Goal: Task Accomplishment & Management: Manage account settings

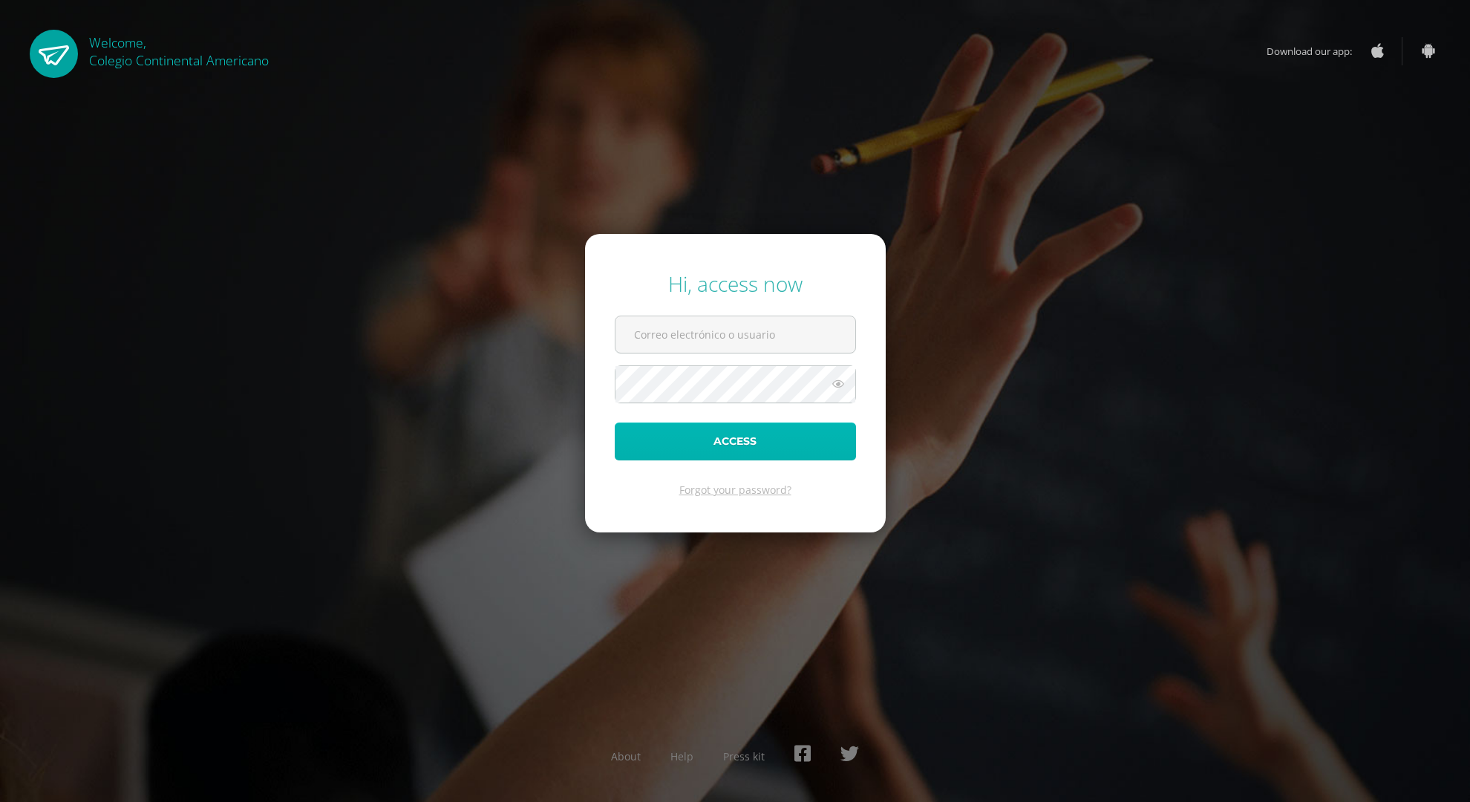
click at [734, 441] on button "Access" at bounding box center [735, 441] width 241 height 38
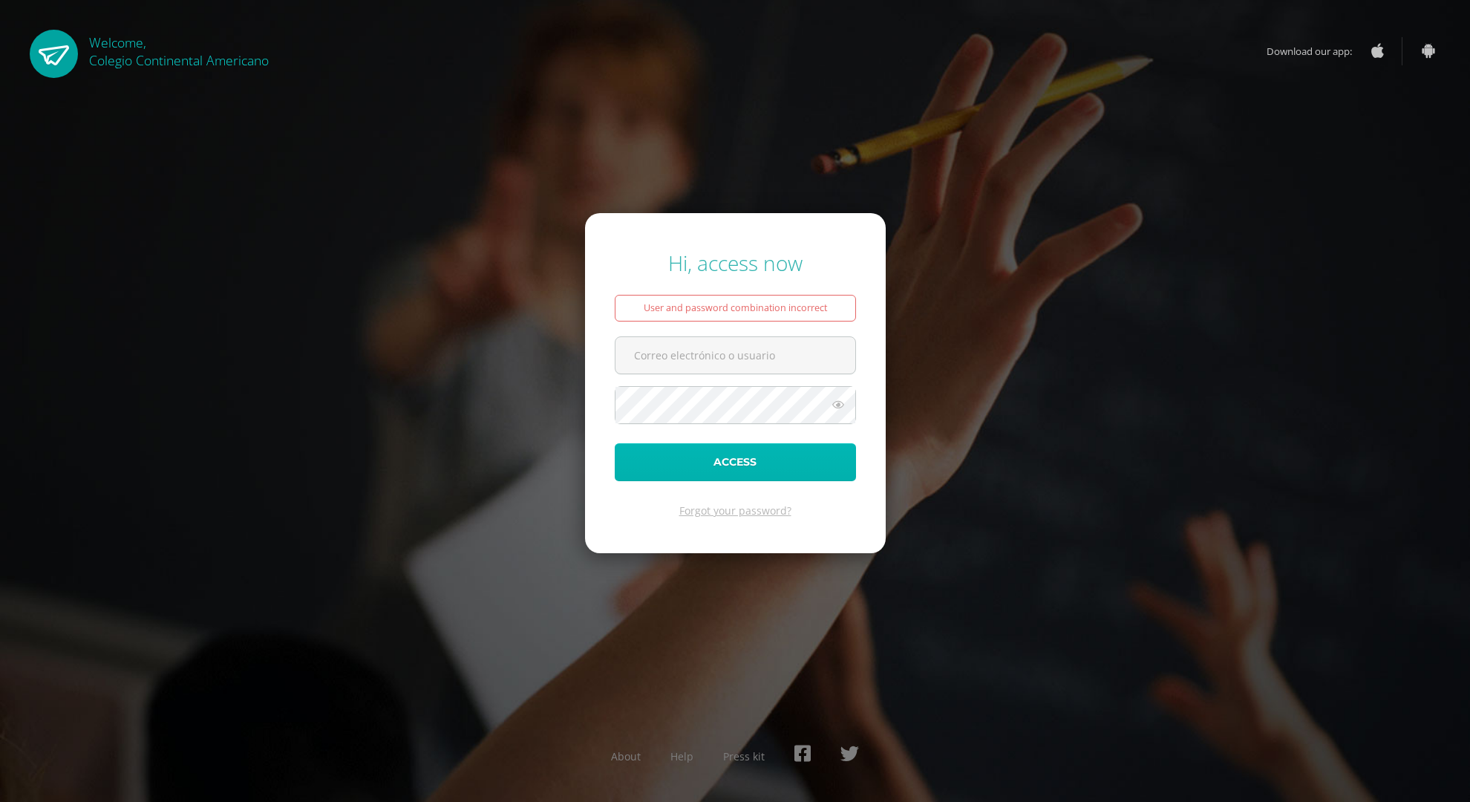
click at [734, 461] on button "Access" at bounding box center [735, 462] width 241 height 38
click at [734, 462] on button "Access" at bounding box center [735, 462] width 241 height 38
click at [735, 462] on button "Access" at bounding box center [735, 462] width 241 height 38
